Goal: Information Seeking & Learning: Learn about a topic

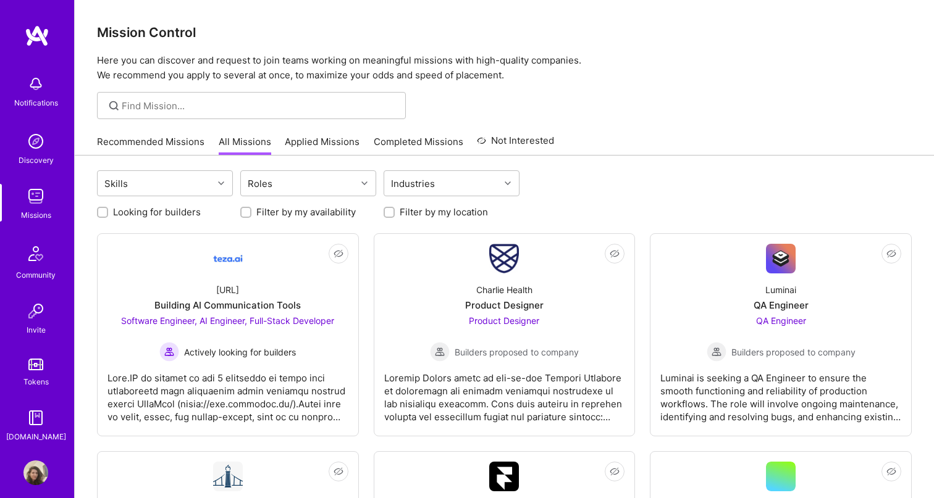
click at [177, 209] on label "Looking for builders" at bounding box center [157, 212] width 88 height 13
click at [108, 209] on input "Looking for builders" at bounding box center [103, 213] width 9 height 9
checkbox input "true"
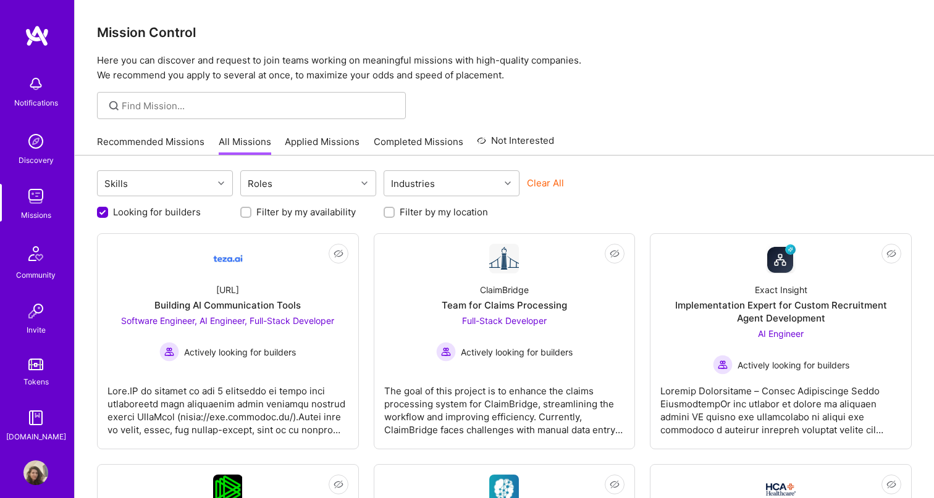
click at [392, 211] on input "Filter by my location" at bounding box center [390, 213] width 9 height 9
checkbox input "true"
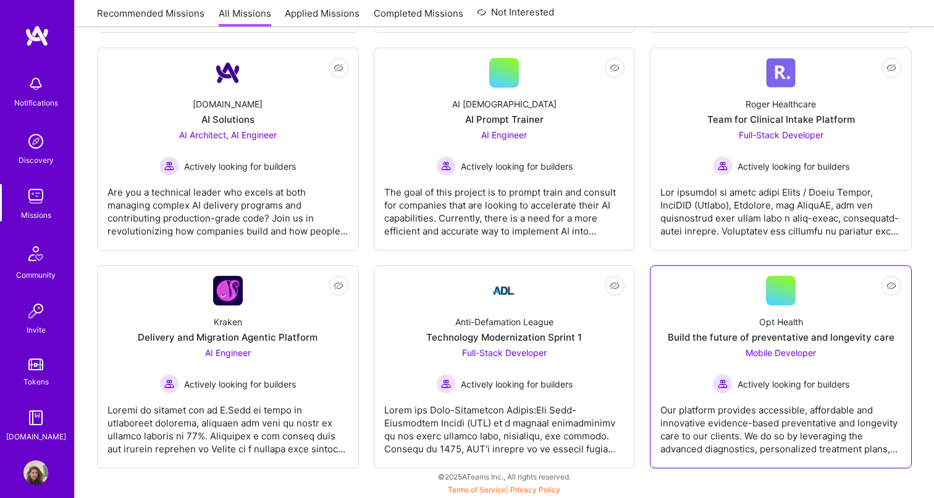
scroll to position [853, 0]
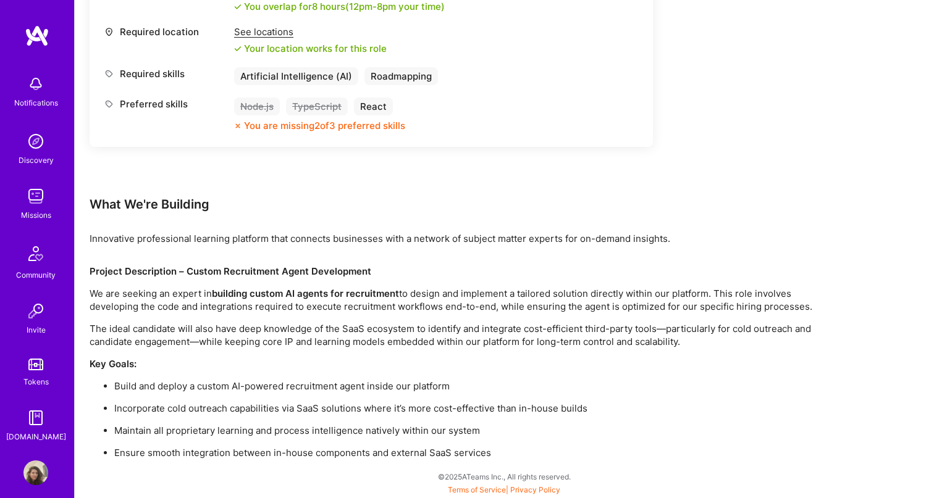
scroll to position [643, 0]
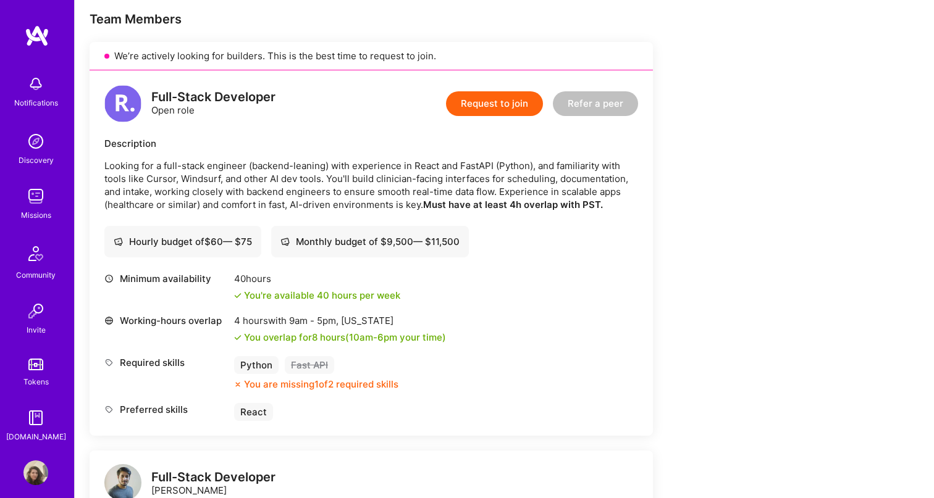
scroll to position [251, 0]
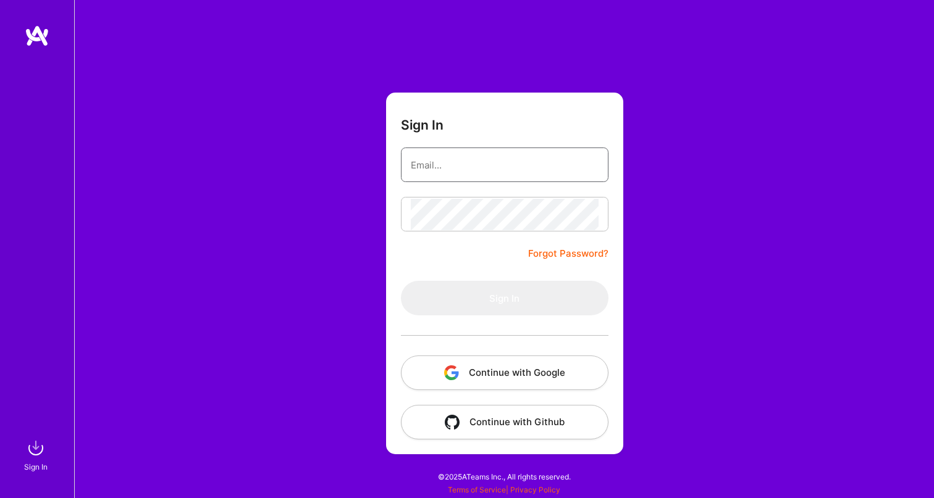
type input "[EMAIL_ADDRESS][DOMAIN_NAME]"
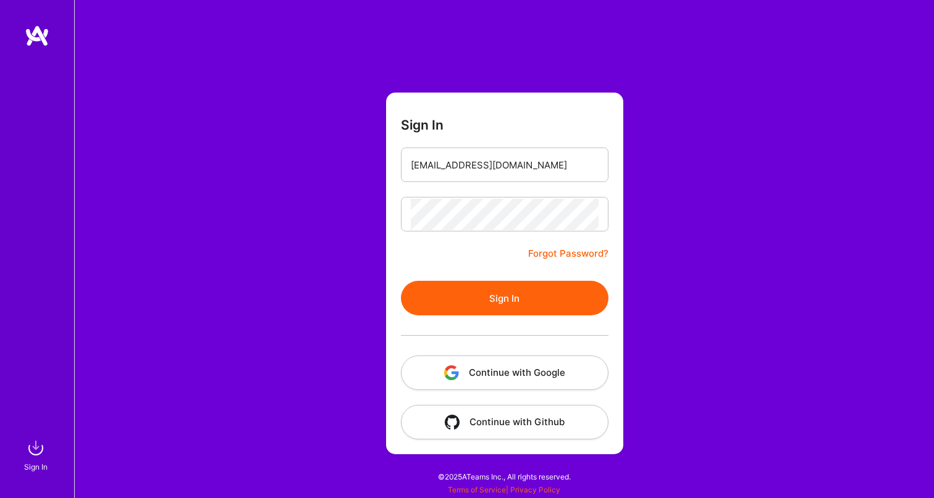
click at [444, 286] on button "Sign In" at bounding box center [504, 298] width 207 height 35
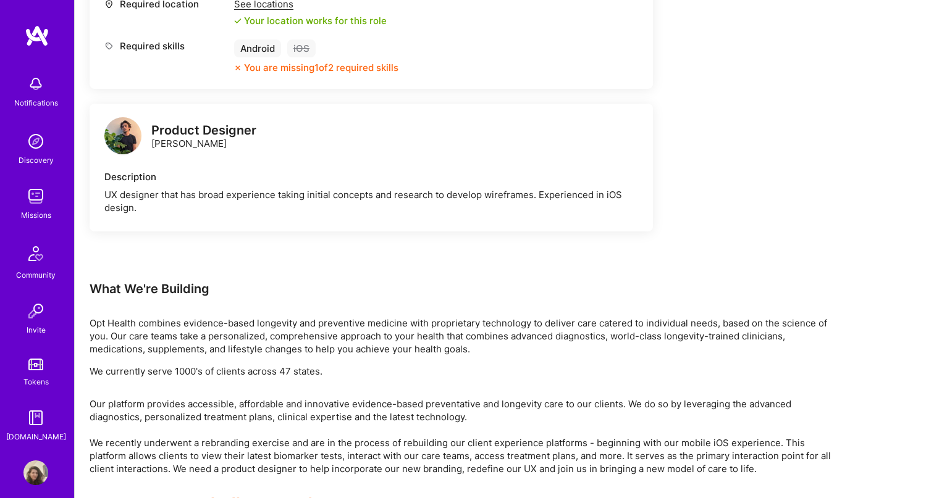
scroll to position [573, 0]
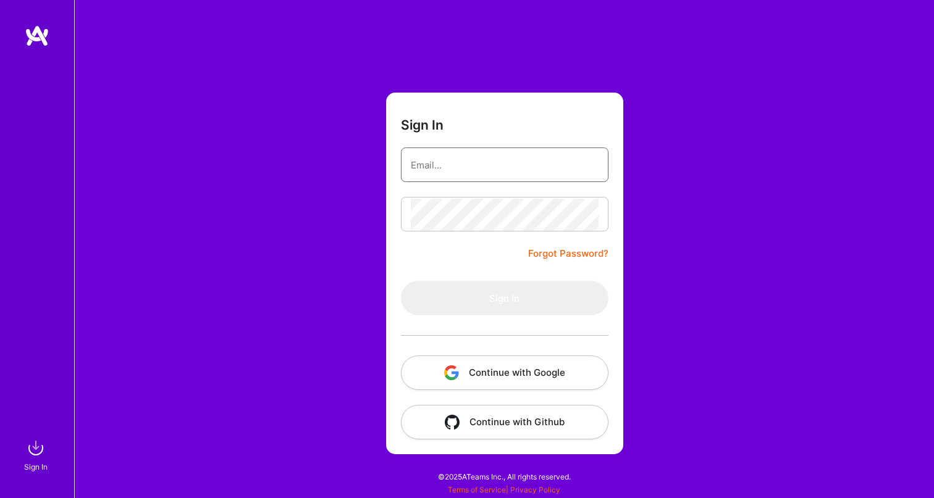
type input "[EMAIL_ADDRESS][DOMAIN_NAME]"
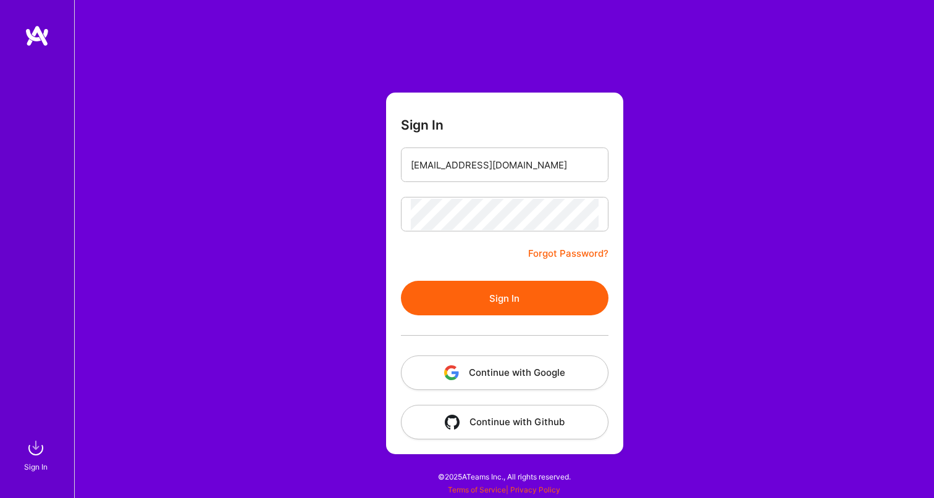
click at [441, 294] on button "Sign In" at bounding box center [504, 298] width 207 height 35
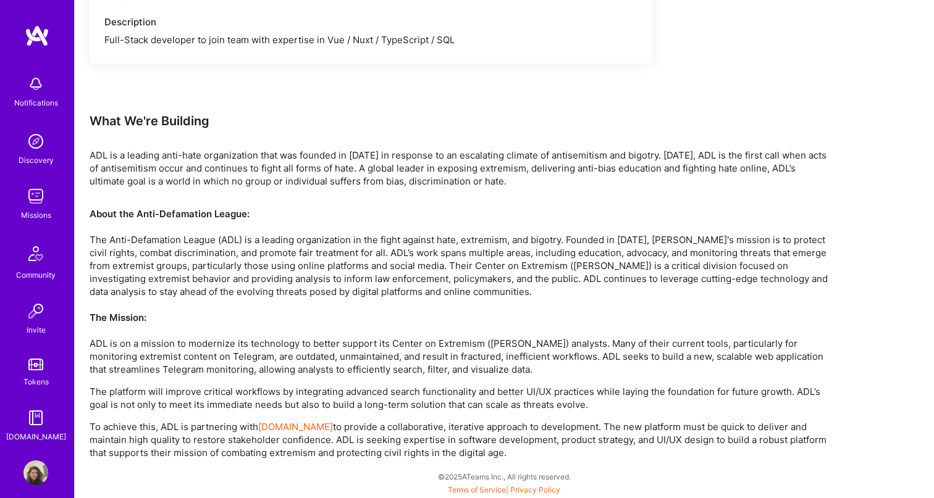
scroll to position [950, 0]
